Goal: Information Seeking & Learning: Check status

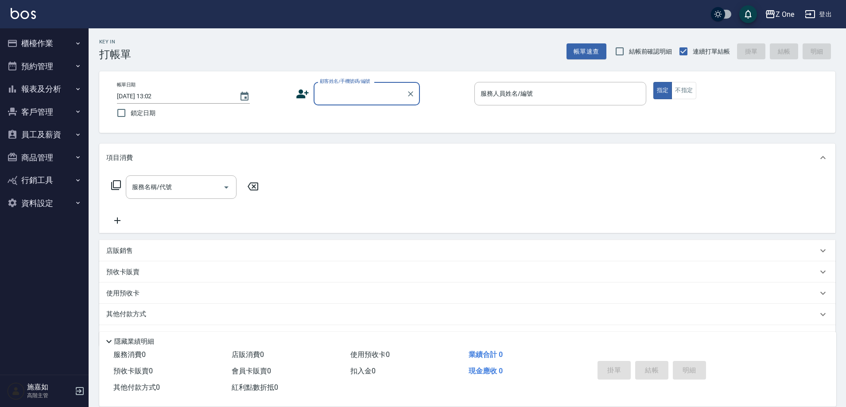
click at [80, 94] on button "報表及分析" at bounding box center [44, 88] width 81 height 23
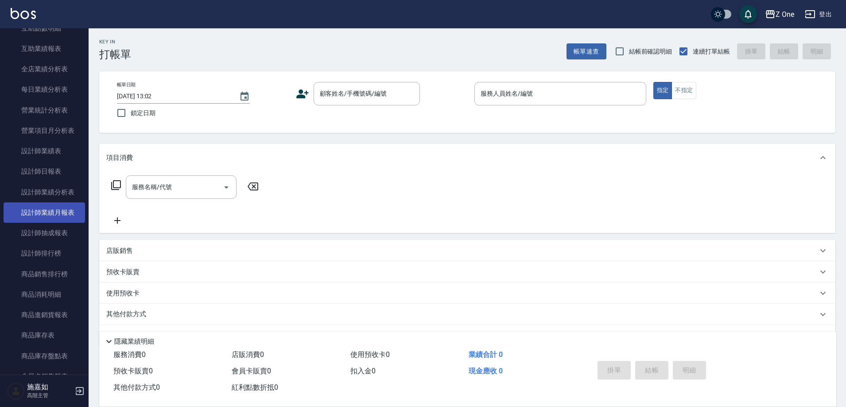
scroll to position [177, 0]
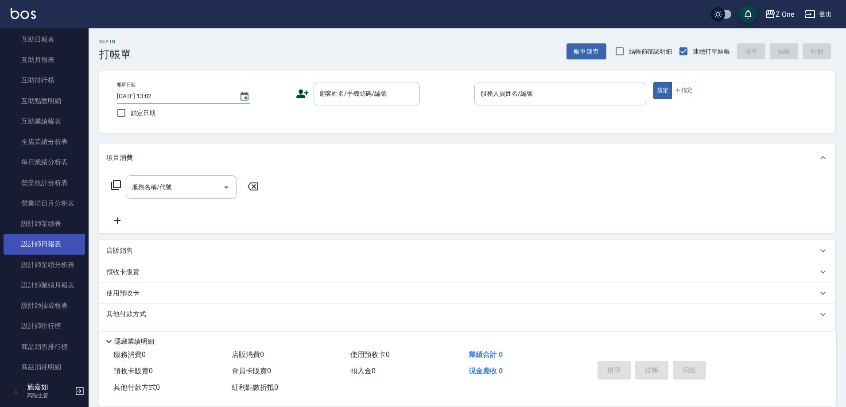
click at [50, 242] on link "設計師日報表" at bounding box center [44, 244] width 81 height 20
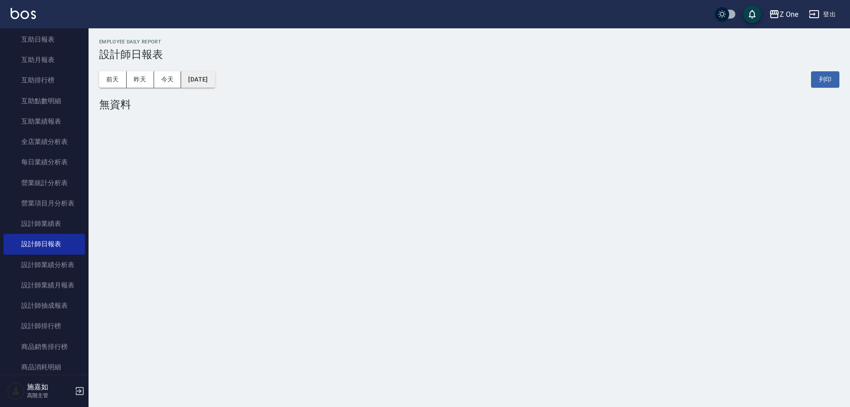
click at [215, 84] on button "[DATE]" at bounding box center [198, 79] width 34 height 16
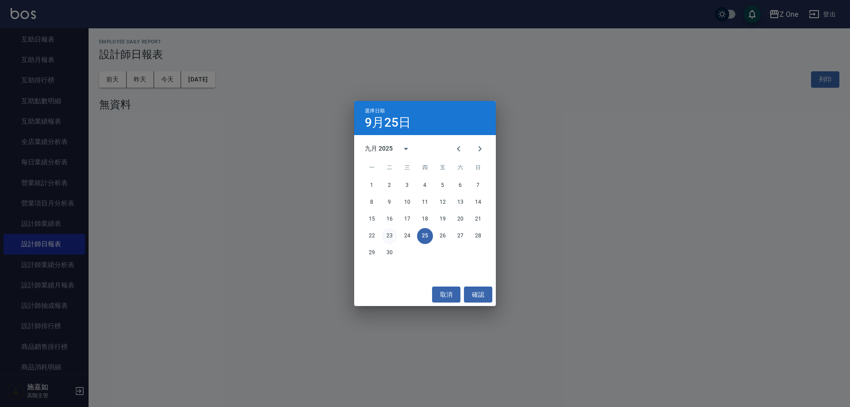
click at [387, 235] on button "23" at bounding box center [390, 236] width 16 height 16
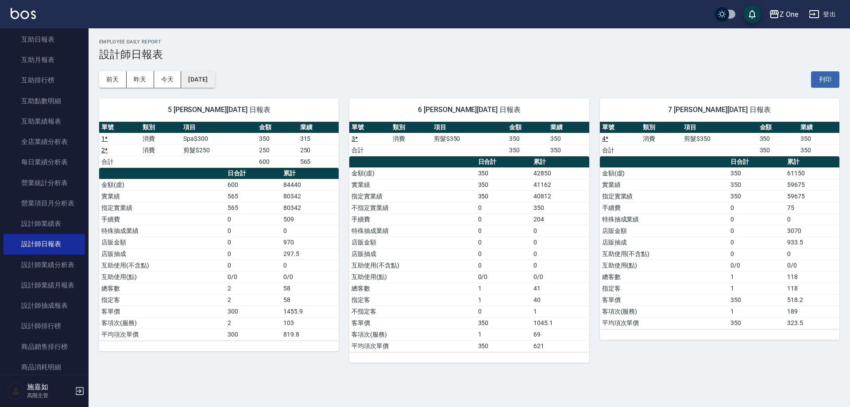
click at [215, 80] on button "[DATE]" at bounding box center [198, 79] width 34 height 16
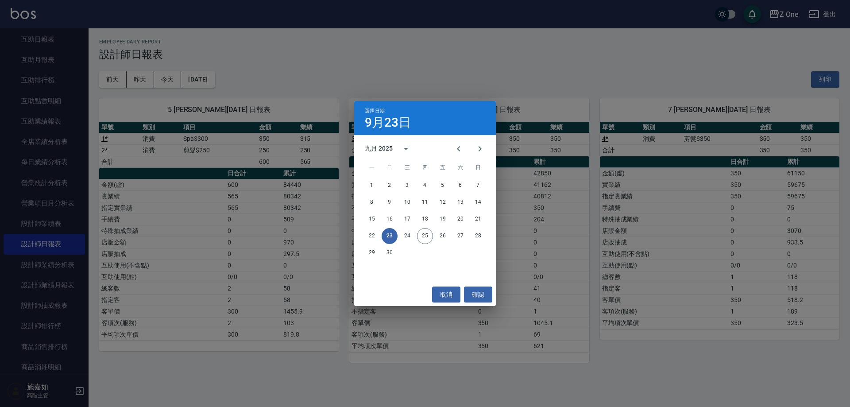
click at [446, 76] on div "選擇日期 9月23日 九月 2025 一 二 三 四 五 六 日 1 2 3 4 5 6 7 8 9 10 11 12 13 14 15 16 17 18 1…" at bounding box center [425, 203] width 850 height 407
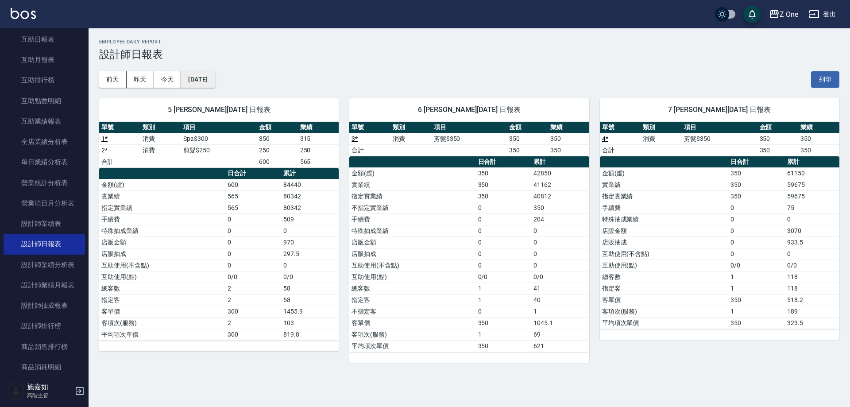
click at [215, 74] on button "[DATE]" at bounding box center [198, 79] width 34 height 16
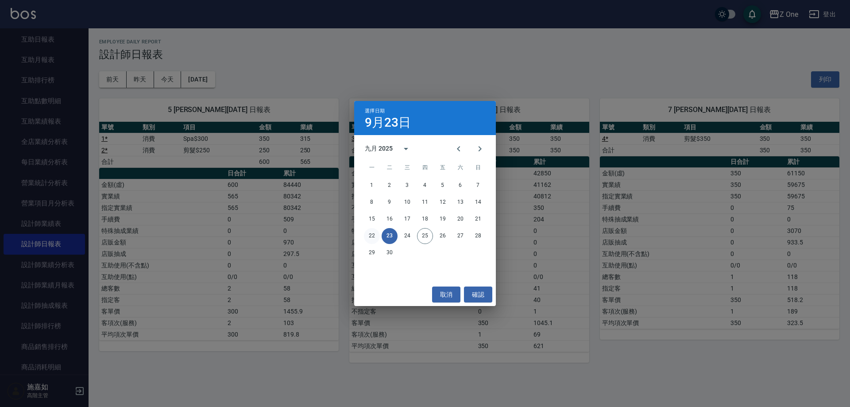
click at [371, 233] on button "22" at bounding box center [372, 236] width 16 height 16
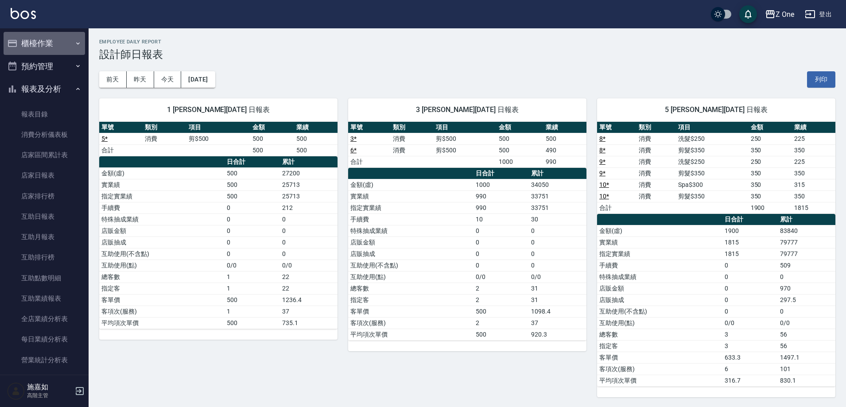
click at [70, 41] on button "櫃檯作業" at bounding box center [44, 43] width 81 height 23
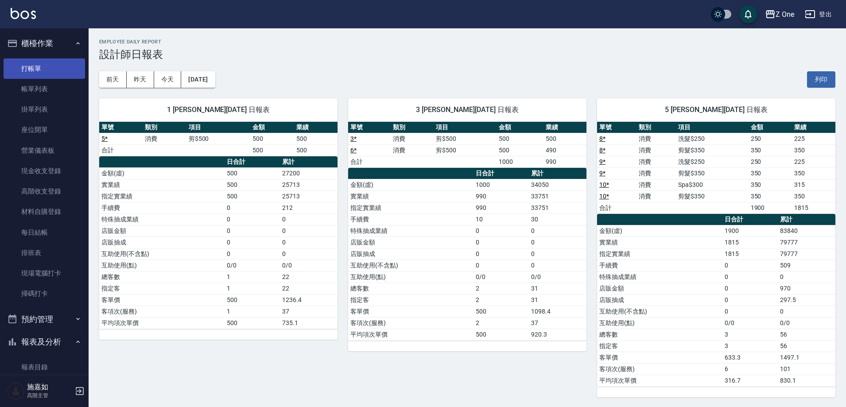
click at [32, 63] on link "打帳單" at bounding box center [44, 68] width 81 height 20
